Goal: Information Seeking & Learning: Learn about a topic

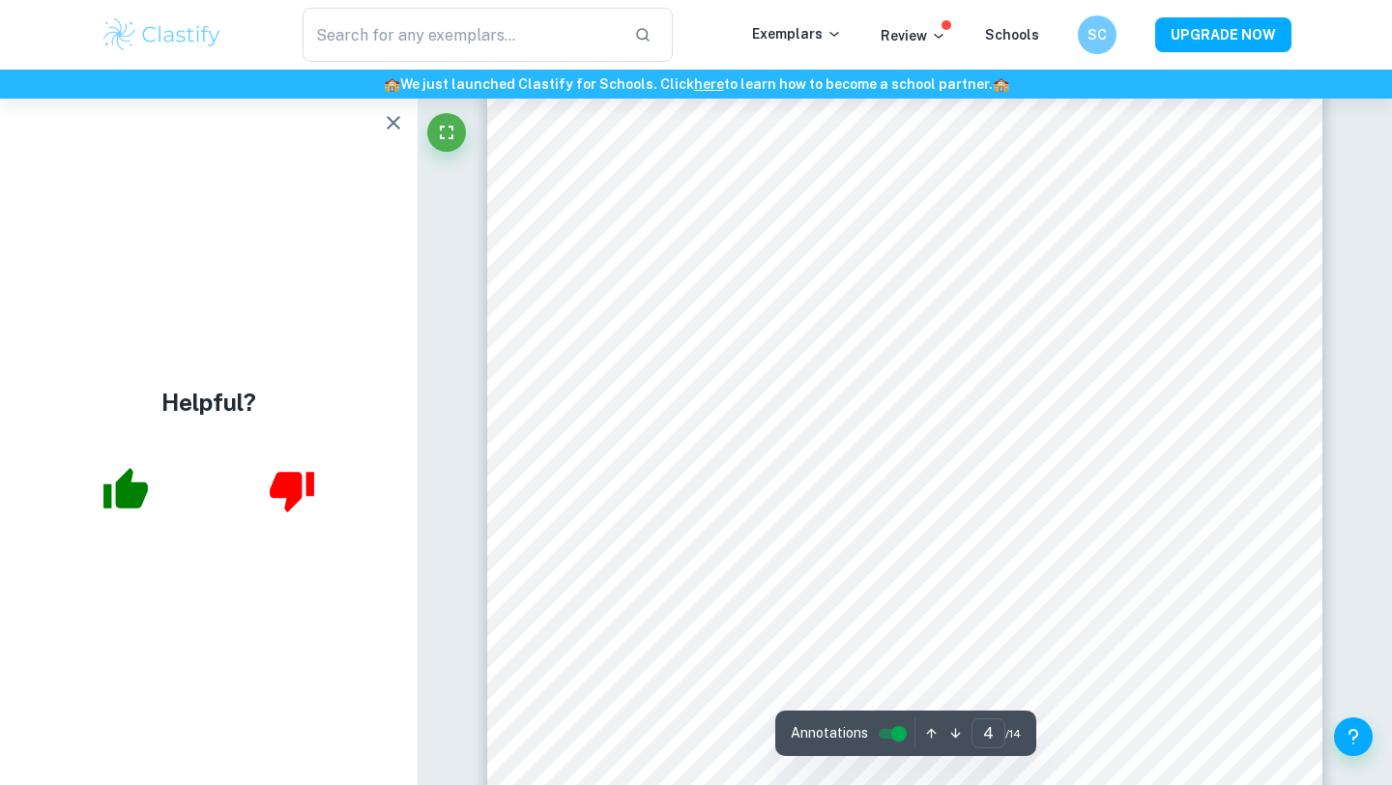
scroll to position [3503, 0]
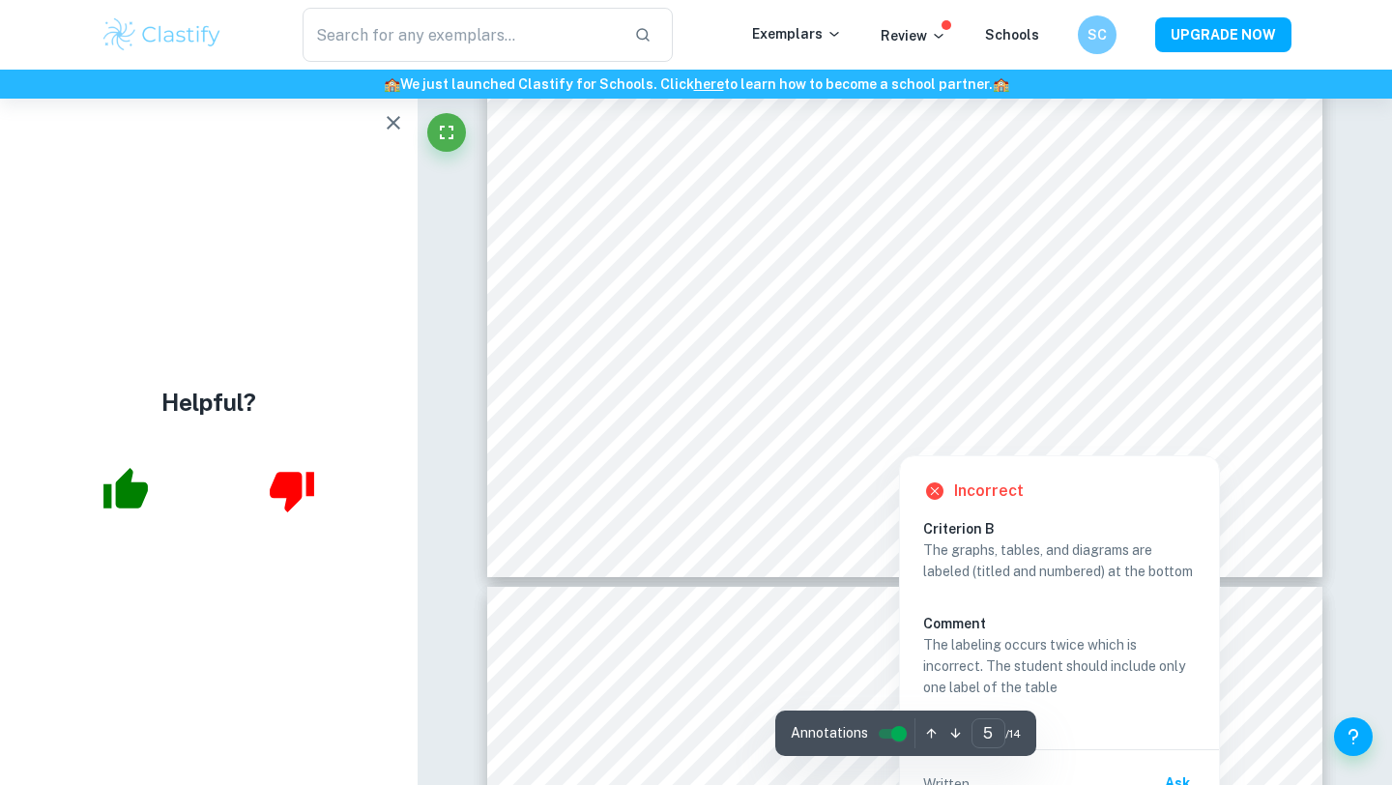
scroll to position [5345, 0]
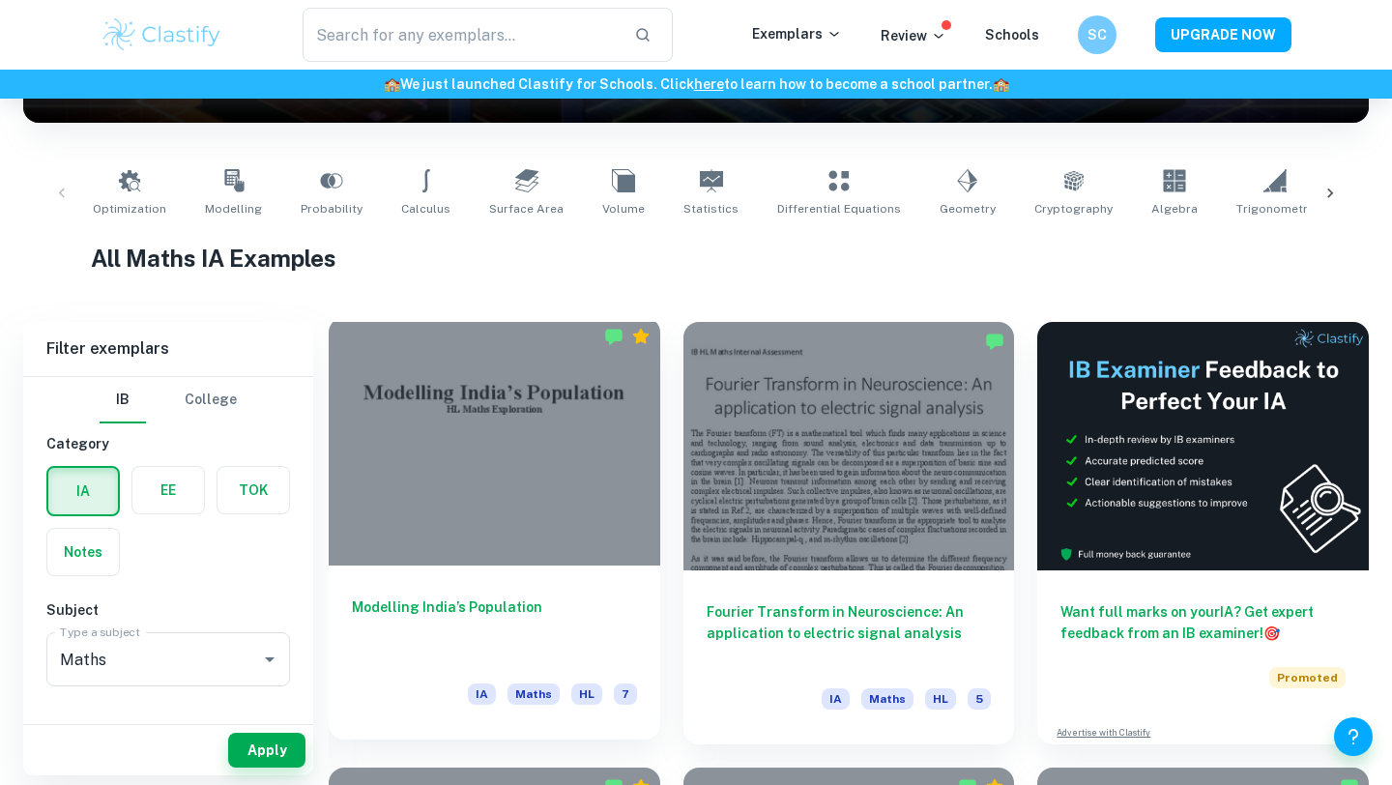
scroll to position [219, 0]
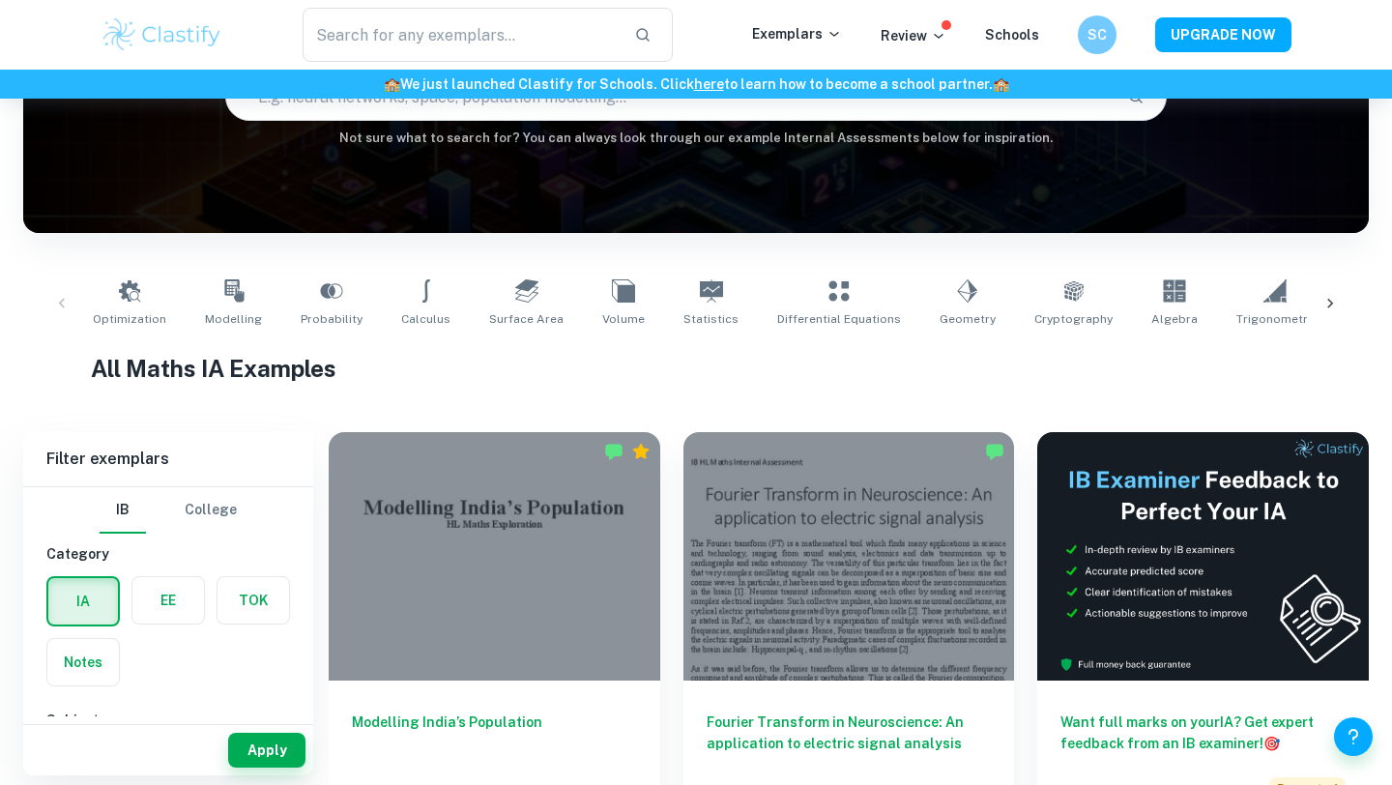
click at [1338, 303] on icon at bounding box center [1330, 303] width 19 height 19
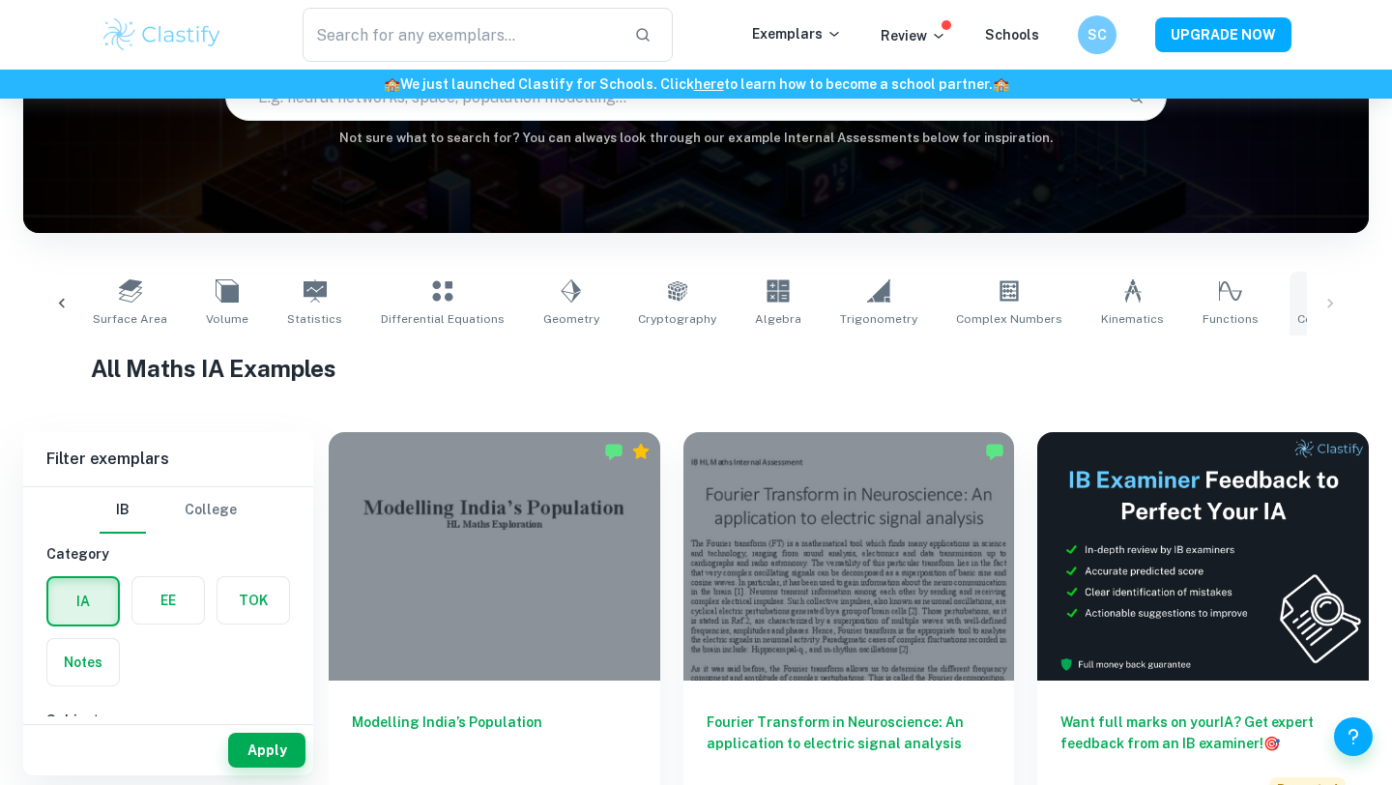
click at [1319, 284] on icon at bounding box center [1330, 290] width 23 height 20
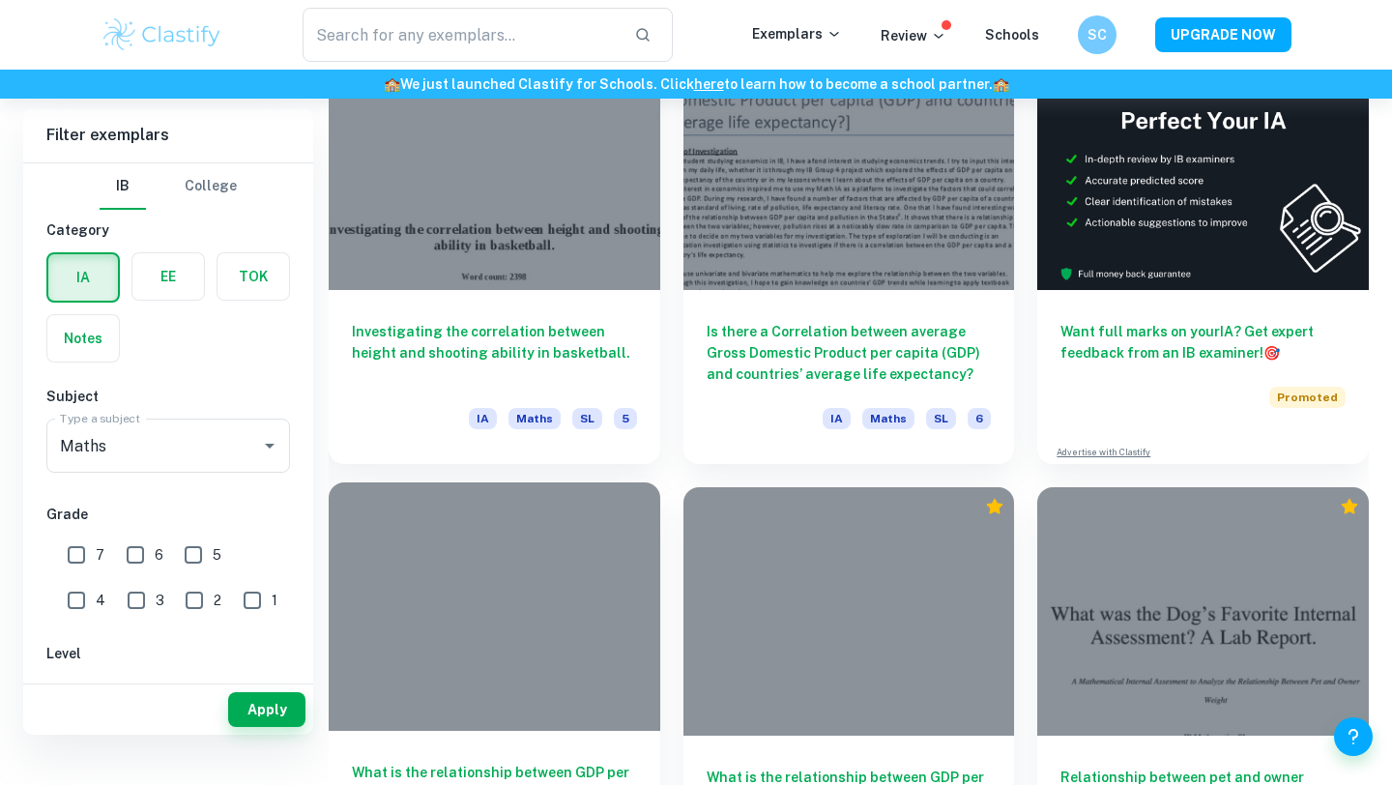
scroll to position [503, 0]
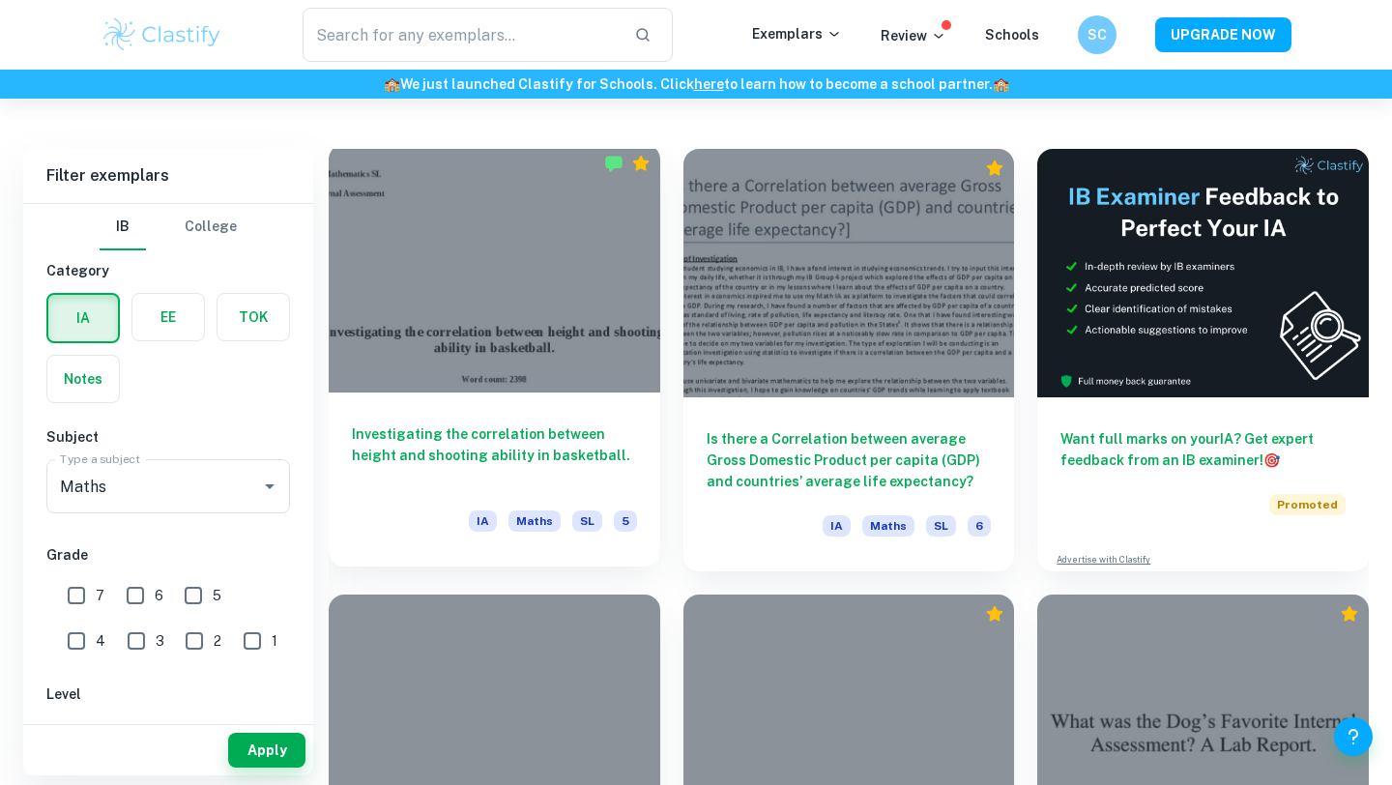
click at [575, 341] on div at bounding box center [495, 268] width 332 height 249
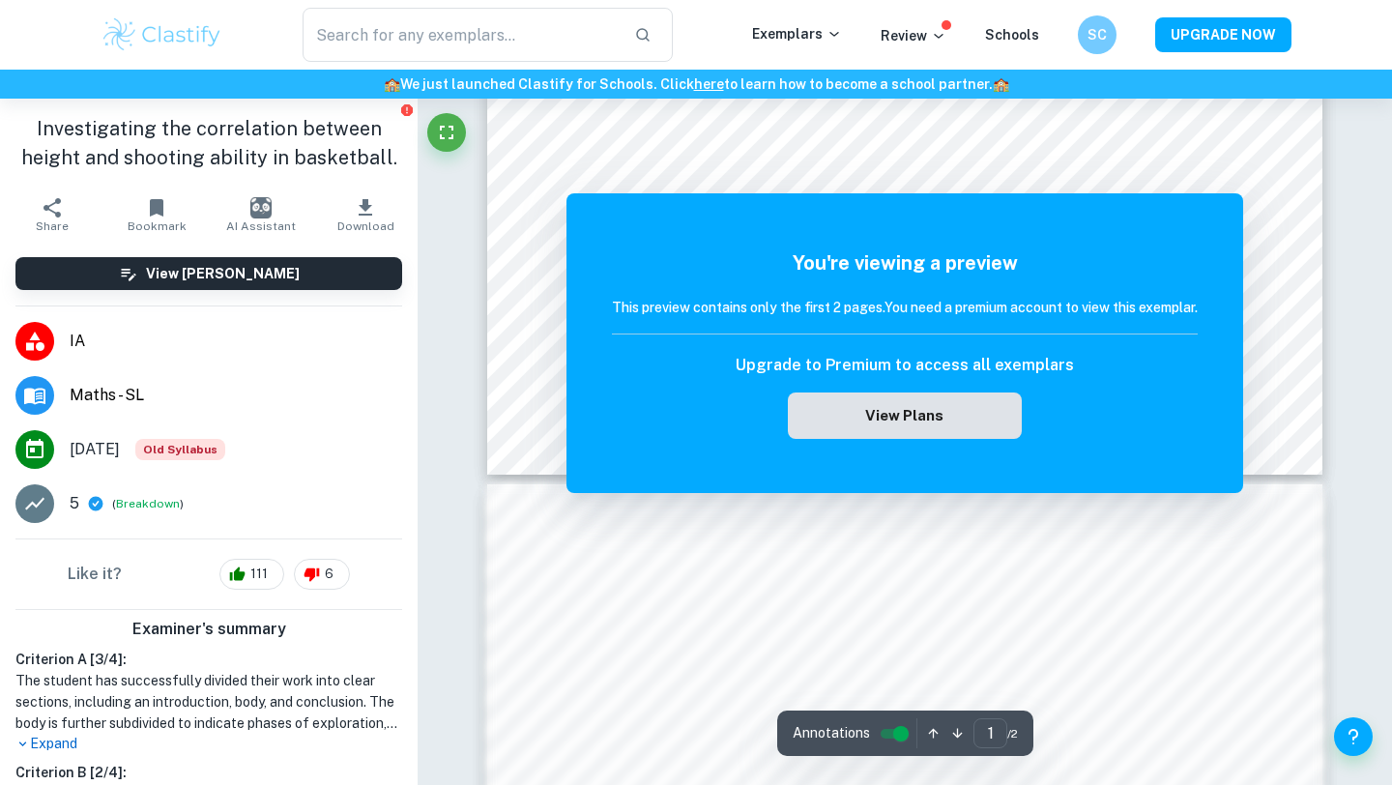
scroll to position [1085, 0]
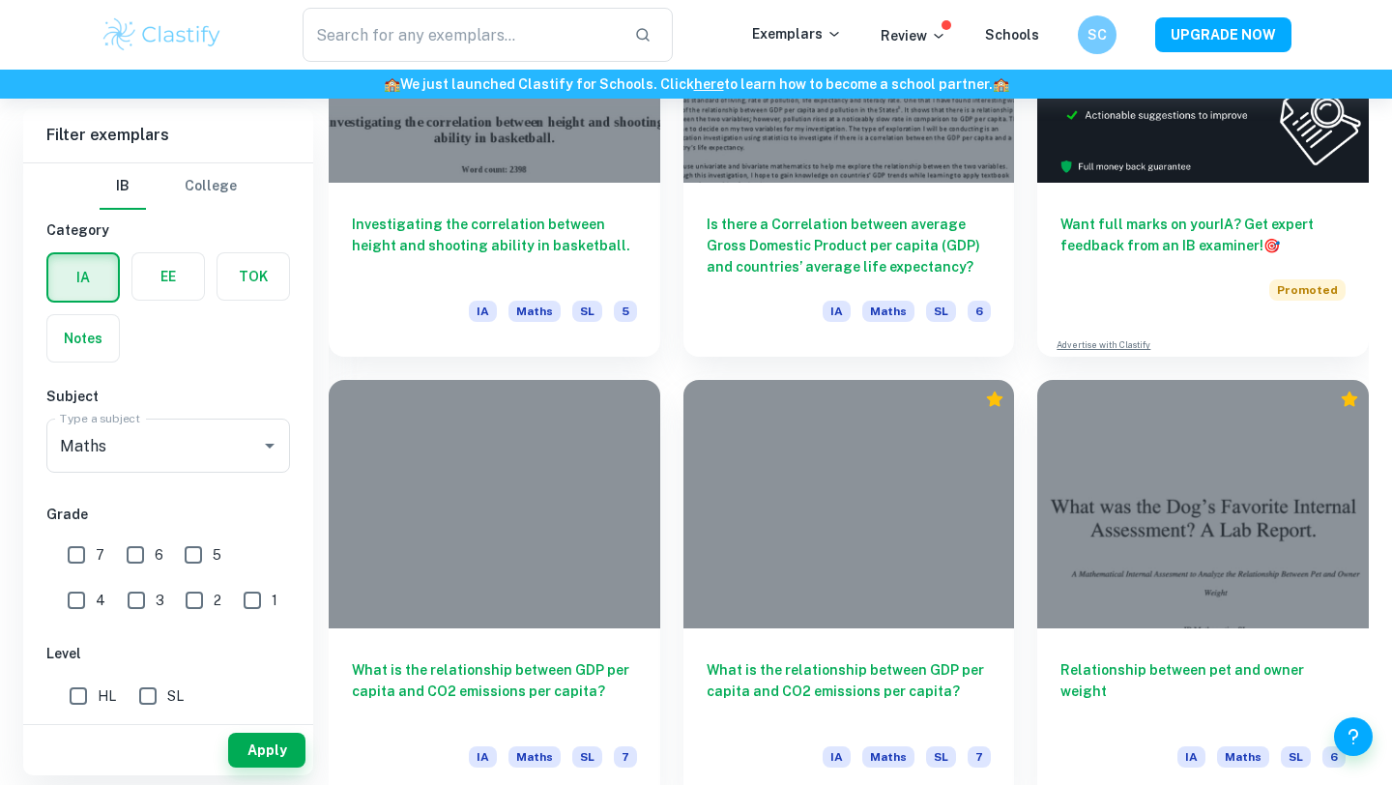
scroll to position [877, 0]
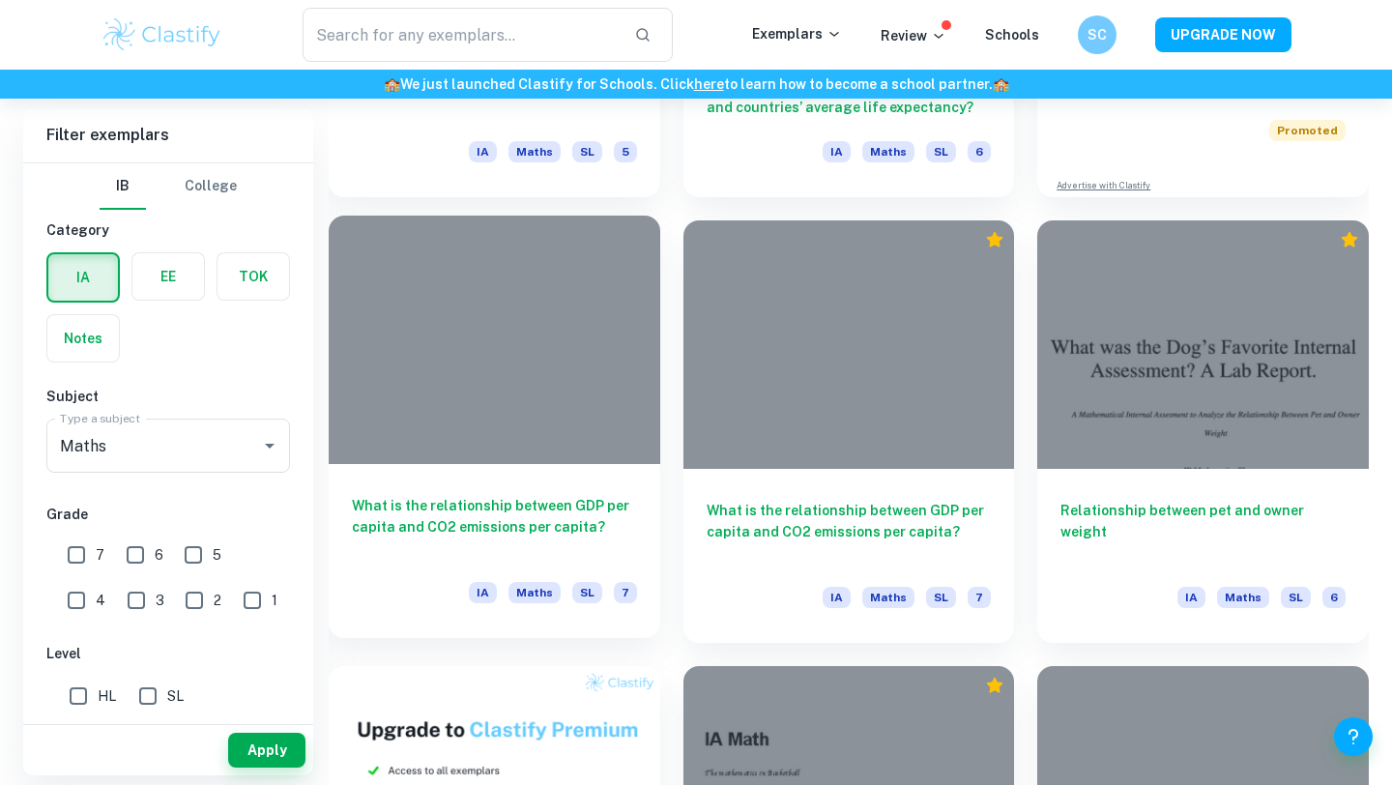
click at [567, 396] on div at bounding box center [495, 340] width 332 height 249
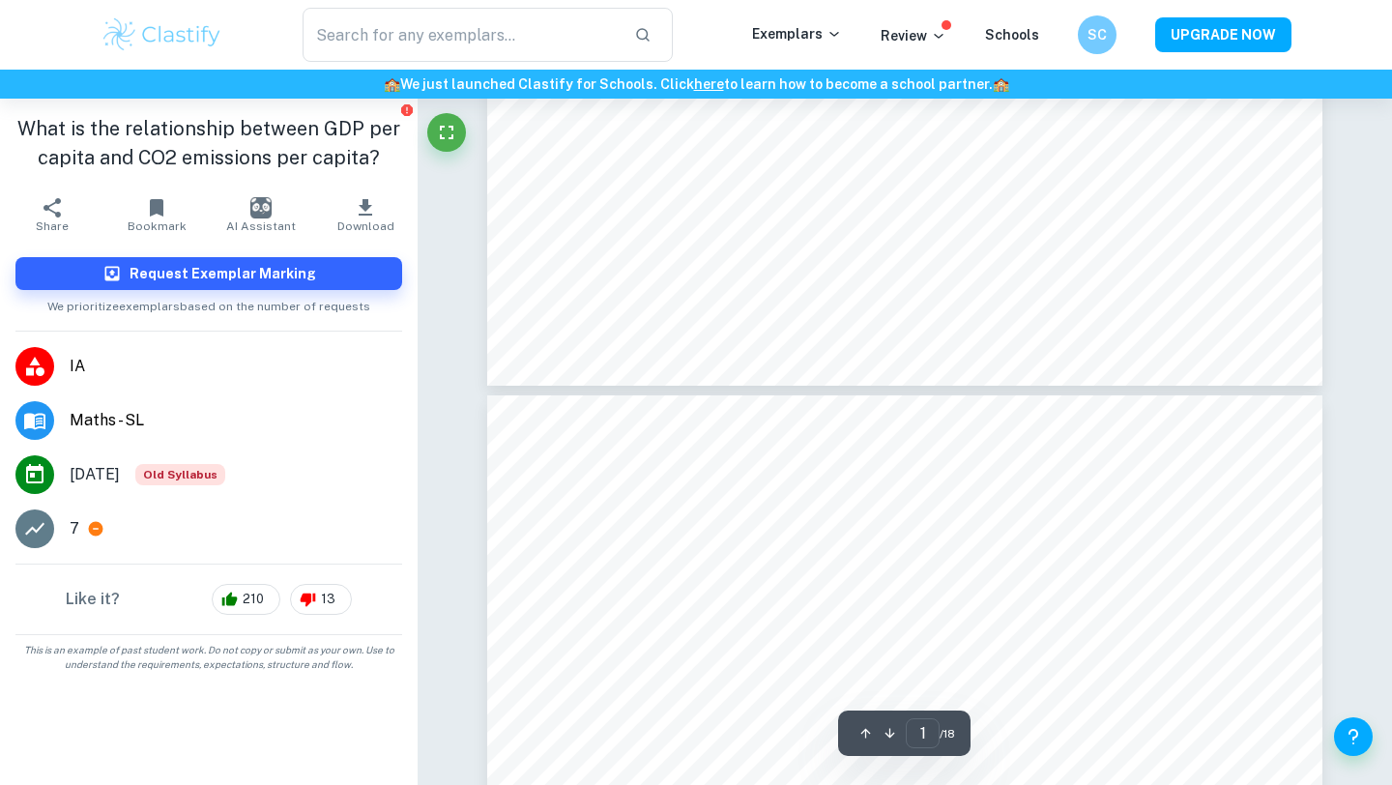
type input "2"
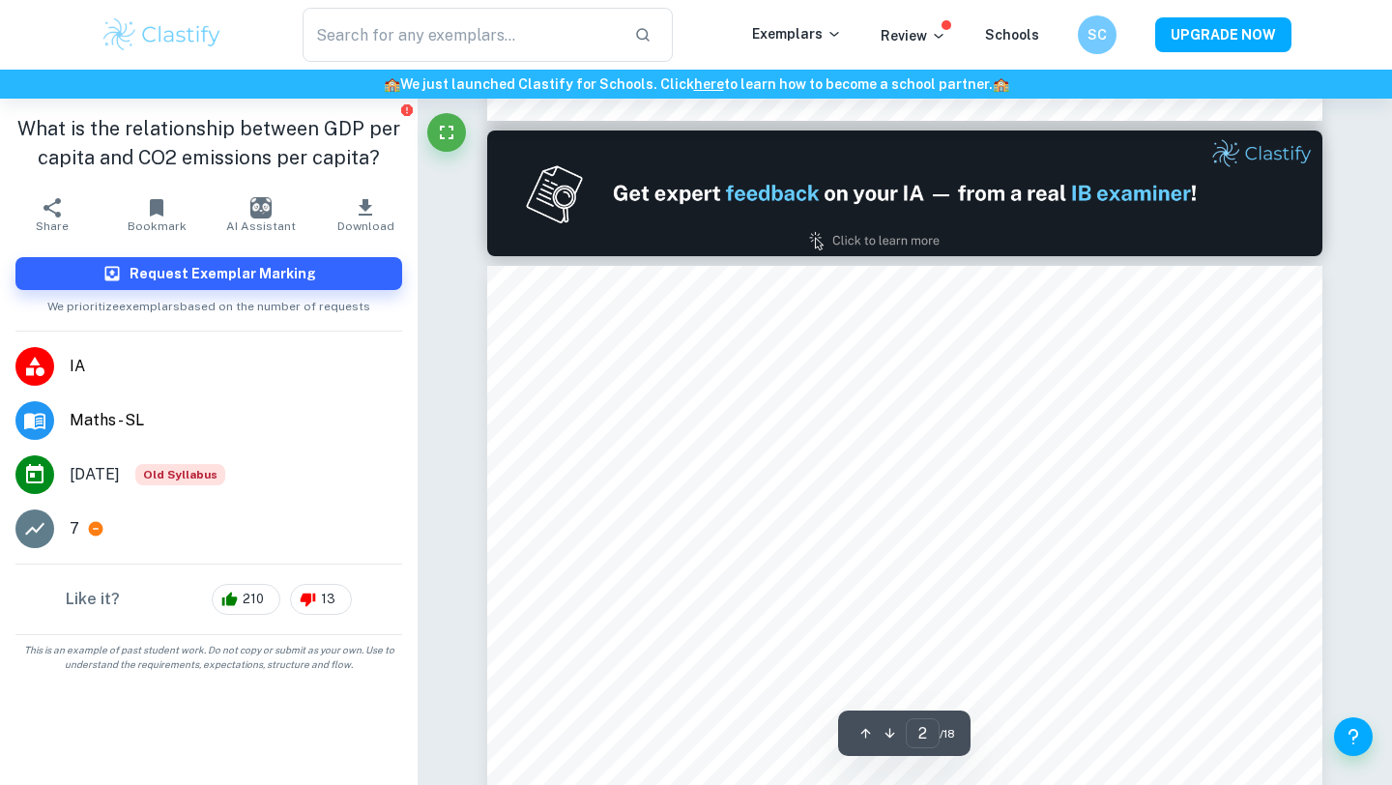
scroll to position [1350, 0]
